Goal: Task Accomplishment & Management: Use online tool/utility

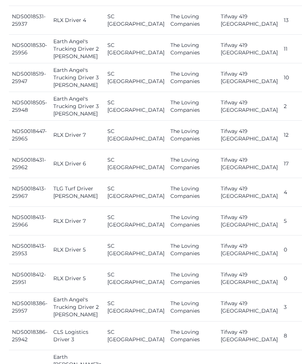
scroll to position [869, 0]
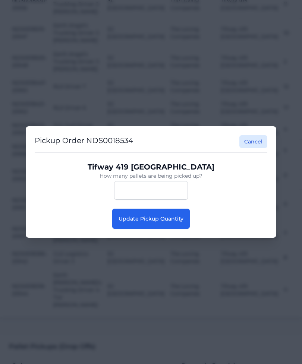
click at [167, 222] on span "Update Pickup Quantity" at bounding box center [151, 219] width 65 height 7
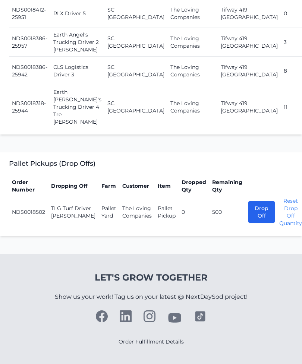
scroll to position [1207, 0]
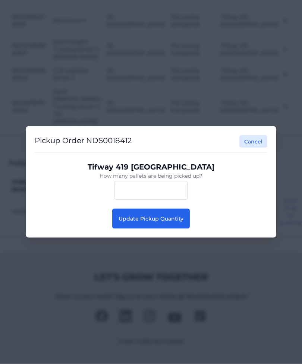
scroll to position [1207, 0]
click at [180, 223] on button "Update Pickup Quantity" at bounding box center [151, 219] width 78 height 20
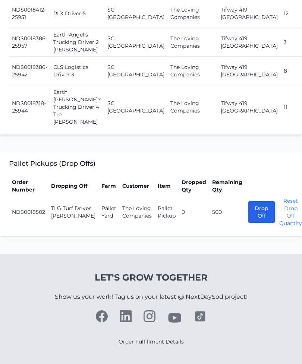
scroll to position [1147, 0]
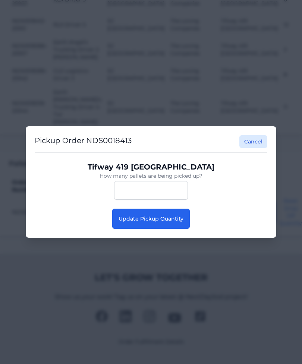
click at [153, 226] on button "Update Pickup Quantity" at bounding box center [151, 219] width 78 height 20
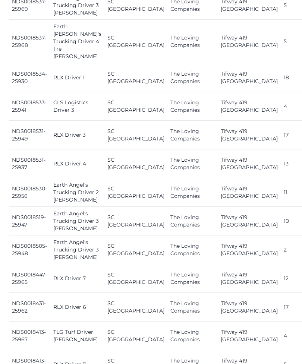
scroll to position [785, 0]
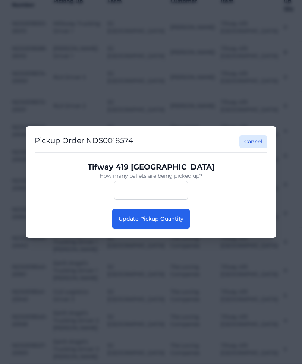
click at [183, 226] on button "Update Pickup Quantity" at bounding box center [151, 219] width 78 height 20
